Goal: Transaction & Acquisition: Purchase product/service

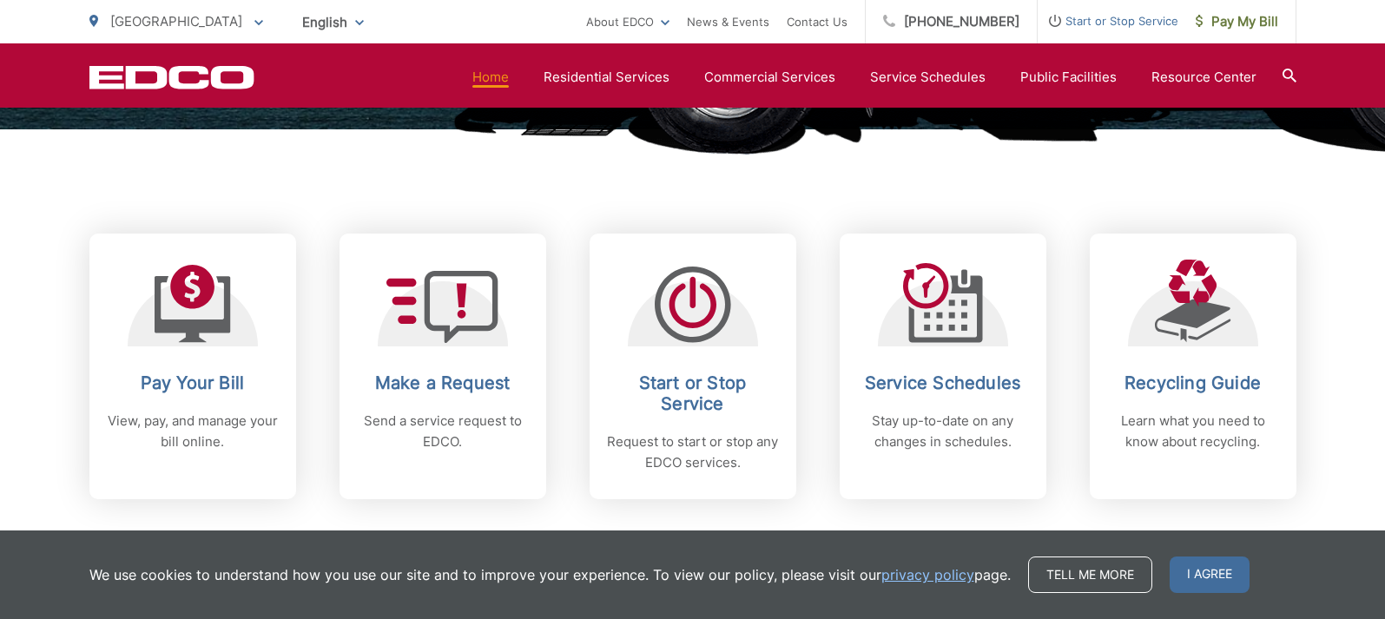
scroll to position [781, 0]
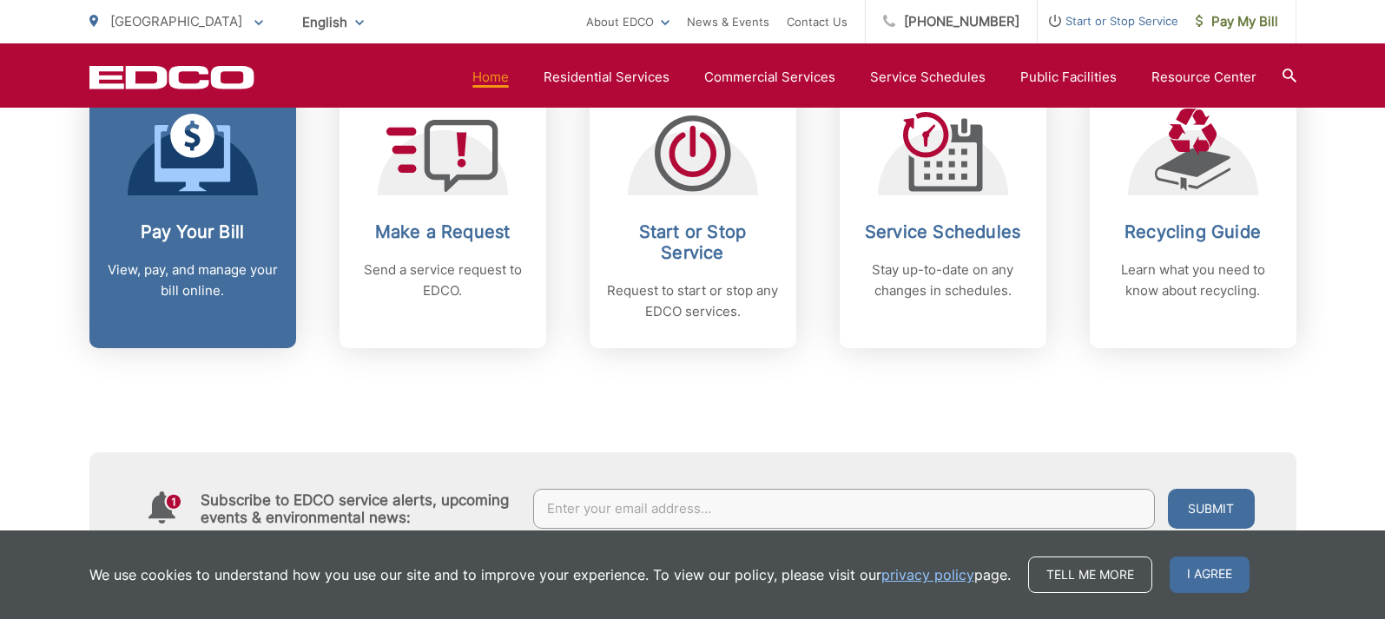
click at [201, 236] on h2 "Pay Your Bill" at bounding box center [193, 231] width 172 height 21
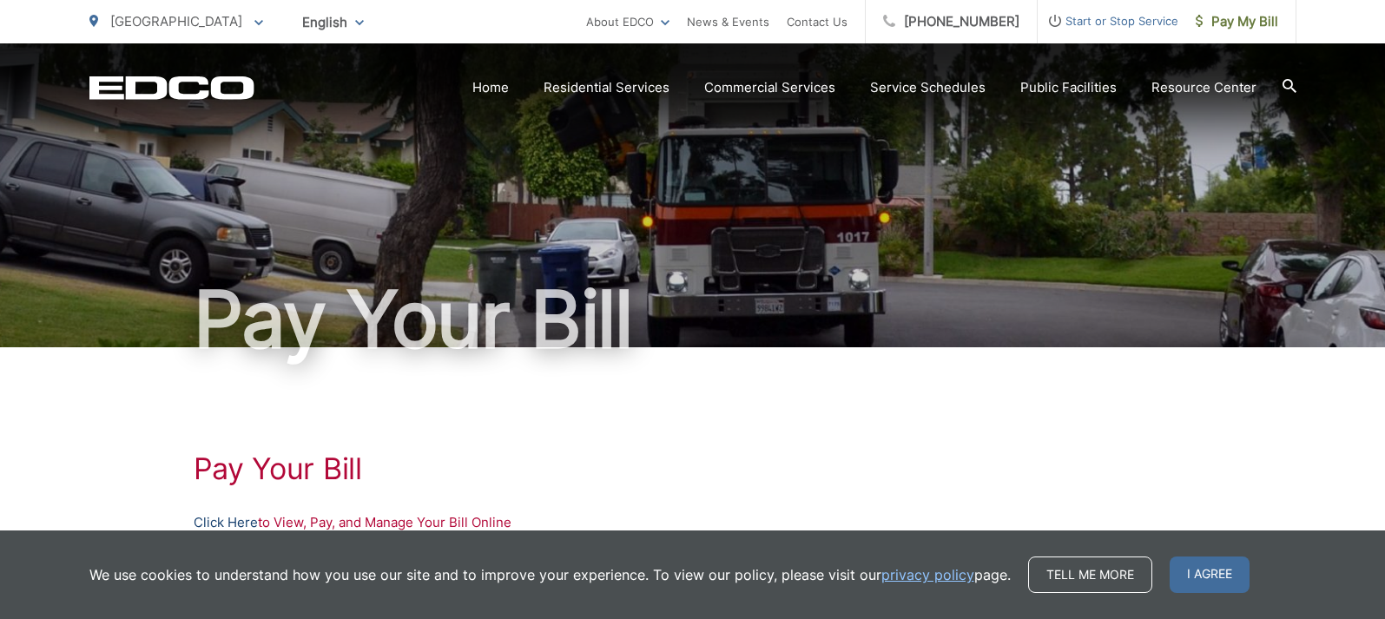
click at [224, 524] on link "Click Here" at bounding box center [226, 522] width 64 height 21
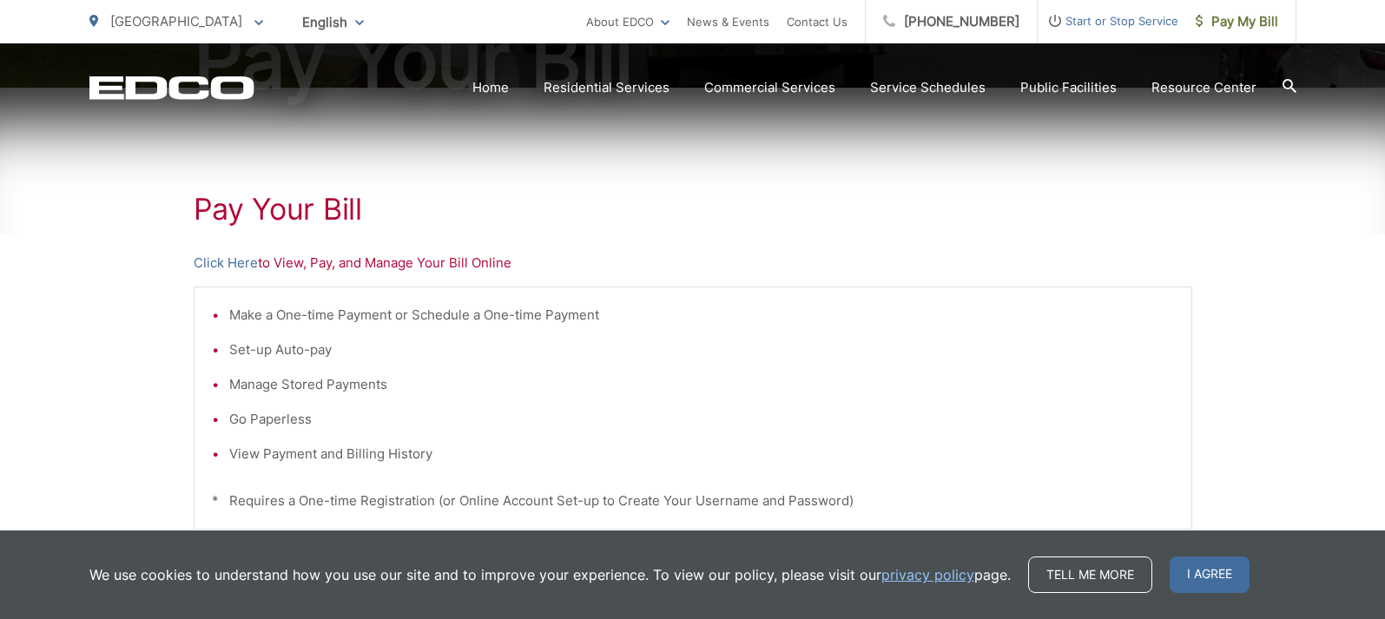
scroll to position [260, 0]
click at [206, 256] on link "Click Here" at bounding box center [226, 262] width 64 height 21
click at [204, 264] on link "Click Here" at bounding box center [226, 262] width 64 height 21
click at [231, 261] on link "Click Here" at bounding box center [226, 262] width 64 height 21
